Goal: Information Seeking & Learning: Learn about a topic

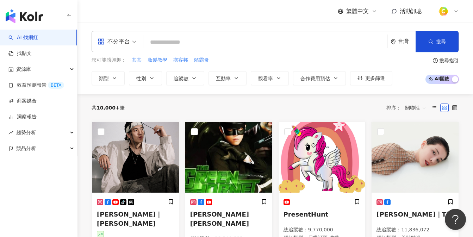
click at [178, 41] on input "search" at bounding box center [265, 42] width 238 height 13
paste input "*********"
type input "*********"
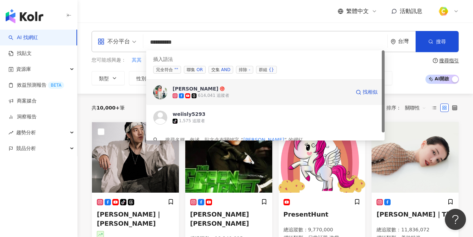
click at [199, 93] on div "614,041 追蹤者" at bounding box center [213, 96] width 31 height 6
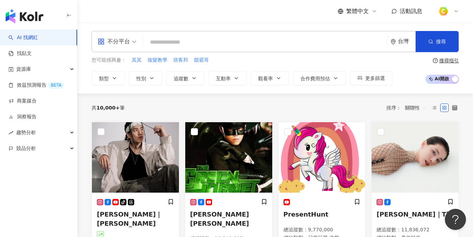
click at [161, 40] on input "search" at bounding box center [265, 42] width 238 height 13
paste input "*********"
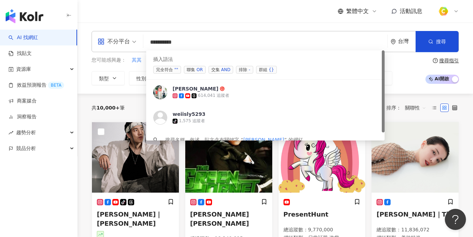
drag, startPoint x: 218, startPoint y: 68, endPoint x: 219, endPoint y: 63, distance: 5.0
click at [218, 68] on span "交集 AND" at bounding box center [220, 70] width 25 height 8
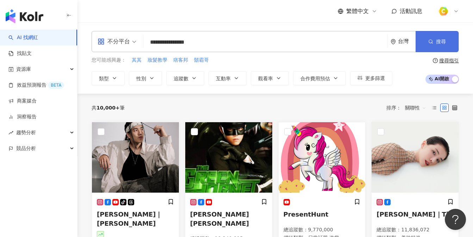
click at [435, 43] on button "搜尋" at bounding box center [436, 41] width 43 height 21
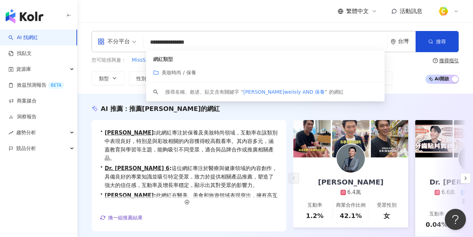
drag, startPoint x: 228, startPoint y: 42, endPoint x: 179, endPoint y: 42, distance: 48.2
click at [179, 42] on input "**********" at bounding box center [265, 42] width 238 height 13
type input "*********"
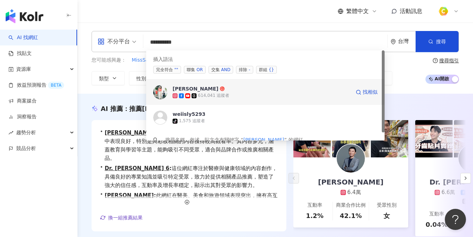
click at [202, 95] on div "614,041 追蹤者" at bounding box center [213, 96] width 31 height 6
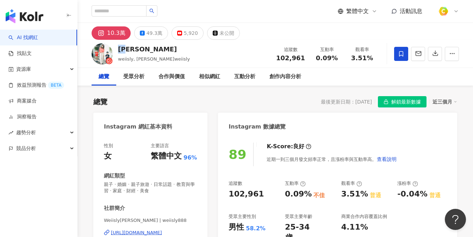
drag, startPoint x: 119, startPoint y: 50, endPoint x: 130, endPoint y: 50, distance: 11.6
click at [130, 50] on div "[PERSON_NAME]" at bounding box center [154, 49] width 72 height 9
drag, startPoint x: 158, startPoint y: 62, endPoint x: 135, endPoint y: 59, distance: 23.3
click at [135, 59] on div "[PERSON_NAME] weiisly, [PERSON_NAME]weiisly 追蹤數 102,961 互動率 0.09% 觀看率 3.51%" at bounding box center [274, 54] width 395 height 28
copy span "[PERSON_NAME]weiisly"
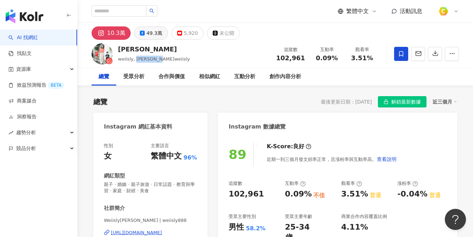
click at [152, 33] on div "49.3萬" at bounding box center [154, 33] width 16 height 10
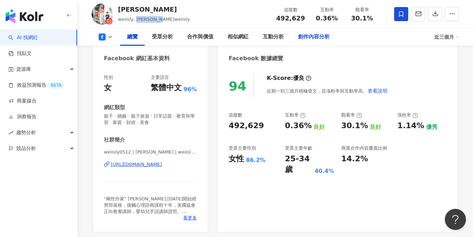
scroll to position [68, 0]
click at [178, 17] on div "[PERSON_NAME] weiisly, [PERSON_NAME]weiisly 追蹤數 492,629 互動率 0.36% 觀看率 30.1%" at bounding box center [274, 14] width 395 height 28
drag, startPoint x: 166, startPoint y: 21, endPoint x: 134, endPoint y: 20, distance: 31.3
click at [134, 20] on div "[PERSON_NAME] weiisly, [PERSON_NAME]weiisly 追蹤數 492,629 互動率 0.36% 觀看率 30.1%" at bounding box center [274, 14] width 395 height 28
copy span "[PERSON_NAME]weiisly"
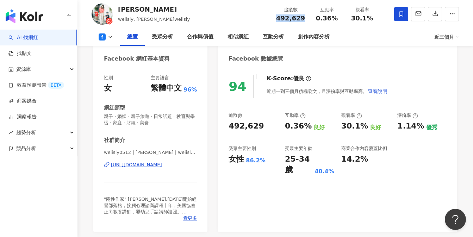
drag, startPoint x: 280, startPoint y: 16, endPoint x: 304, endPoint y: 16, distance: 24.3
click at [304, 16] on div "492,629" at bounding box center [290, 18] width 29 height 7
copy span "492,629"
click at [130, 165] on div "[URL][DOMAIN_NAME]" at bounding box center [136, 164] width 51 height 6
drag, startPoint x: 282, startPoint y: 124, endPoint x: 306, endPoint y: 128, distance: 24.2
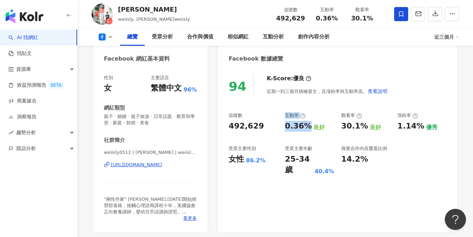
click at [306, 128] on div "追蹤數 492,629 互動率 0.36% 良好 觀看率 30.1% 良好 漲粉率 1.14% 優秀 受眾主要性別 女性 86.2% 受眾主要年齡 25-34…" at bounding box center [337, 143] width 218 height 63
click at [292, 129] on div "0.36%" at bounding box center [298, 126] width 27 height 11
drag, startPoint x: 284, startPoint y: 126, endPoint x: 305, endPoint y: 126, distance: 20.8
click at [306, 128] on div "追蹤數 492,629 互動率 0.36% 良好 觀看率 30.1% 良好 漲粉率 1.14% 優秀 受眾主要性別 女性 86.2% 受眾主要年齡 25-34…" at bounding box center [337, 143] width 218 height 63
copy div "0.36%"
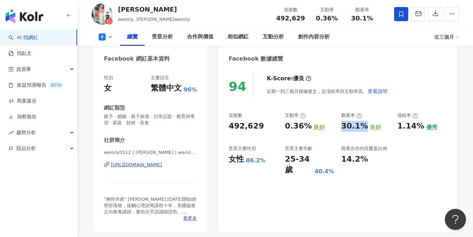
drag, startPoint x: 342, startPoint y: 126, endPoint x: 363, endPoint y: 128, distance: 20.9
click at [363, 128] on div "30.1% 良好" at bounding box center [365, 126] width 49 height 11
copy div "30.1%"
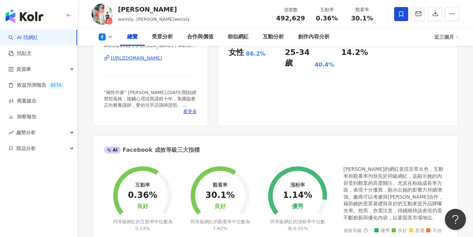
scroll to position [92, 0]
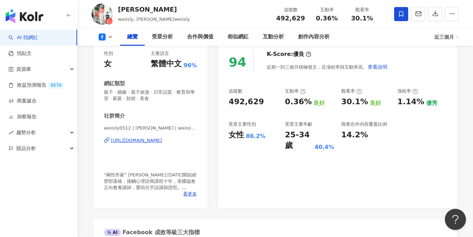
click at [420, 161] on div "94 K-Score : 優良 近期一到三個月積極發文，且漲粉率與互動率高。 查看說明 追蹤數 492,629 互動率 0.36% 良好 觀看率 30.1% …" at bounding box center [337, 125] width 239 height 164
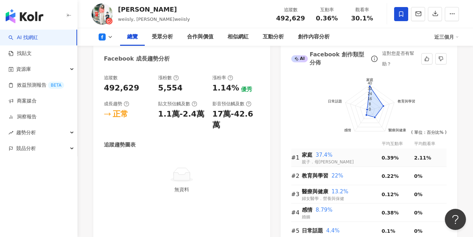
scroll to position [390, 0]
